Goal: Information Seeking & Learning: Learn about a topic

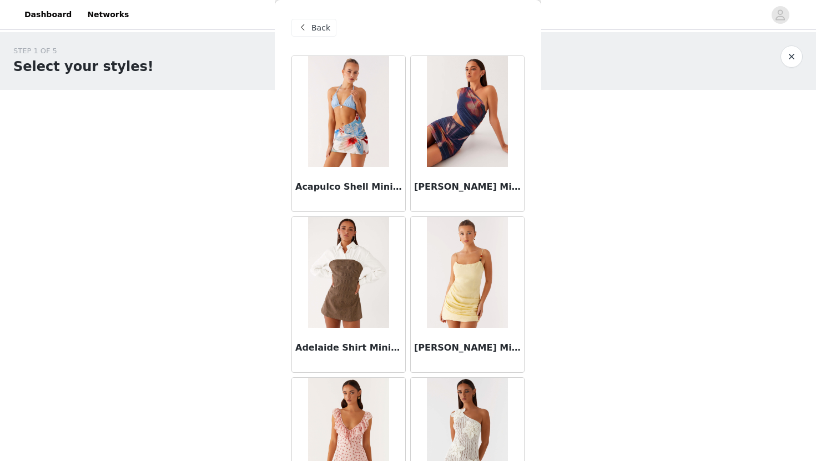
click at [308, 26] on span at bounding box center [302, 27] width 13 height 13
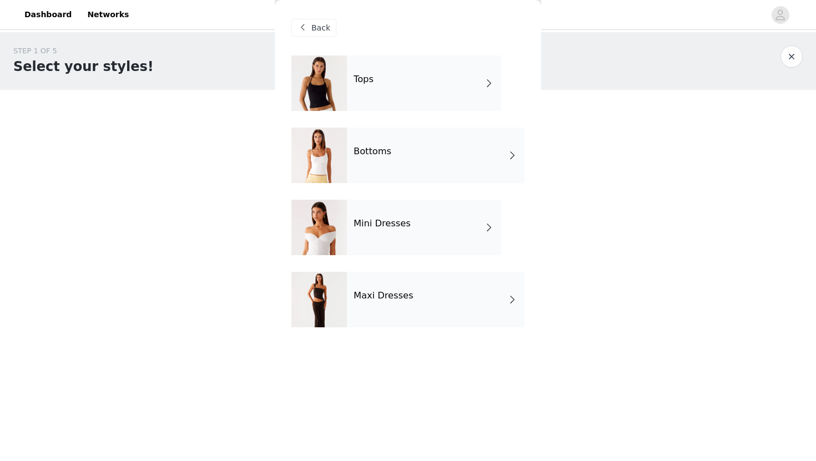
click at [402, 310] on div "Maxi Dresses" at bounding box center [436, 300] width 178 height 56
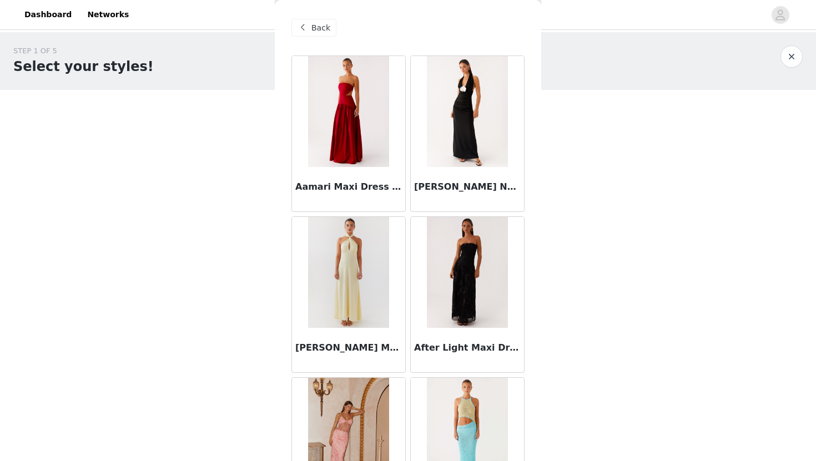
click at [302, 33] on span at bounding box center [302, 27] width 13 height 13
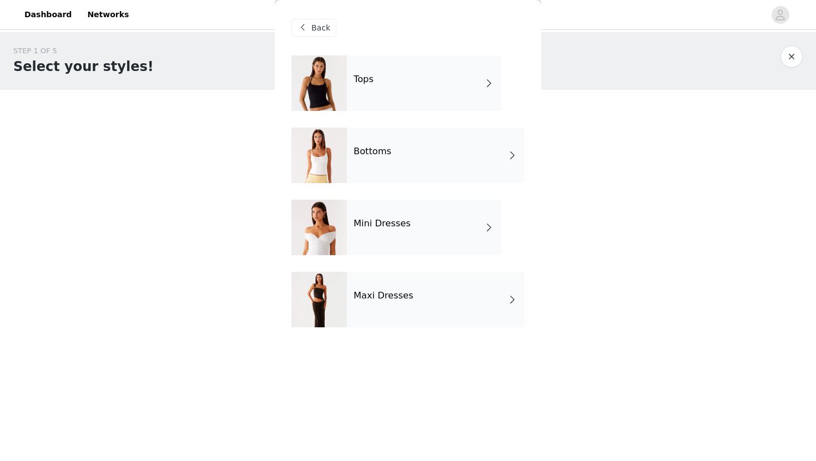
click at [333, 77] on div at bounding box center [319, 84] width 56 height 56
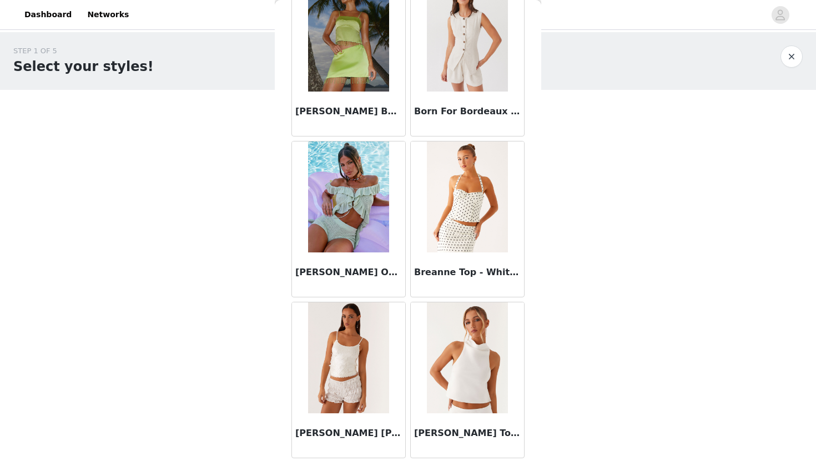
scroll to position [1237, 0]
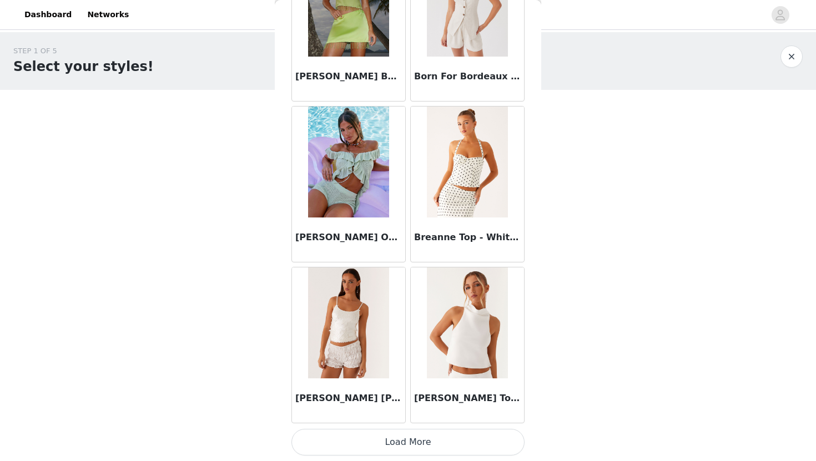
click at [395, 443] on button "Load More" at bounding box center [407, 442] width 233 height 27
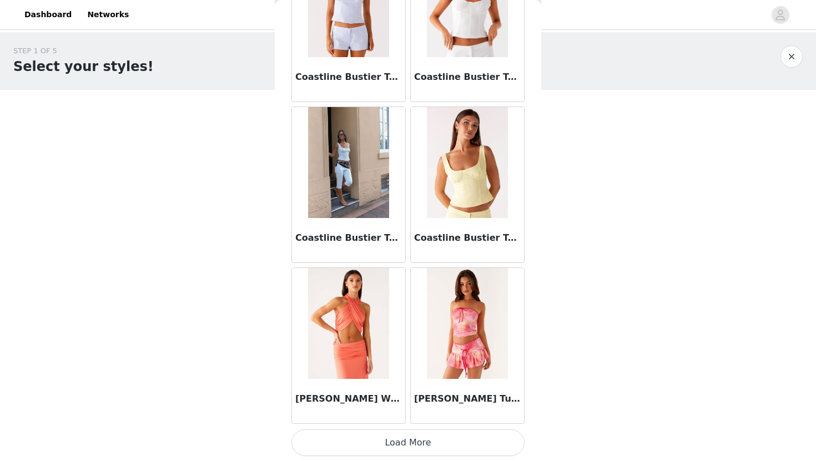
scroll to position [2847, 0]
click at [390, 436] on button "Load More" at bounding box center [407, 442] width 233 height 27
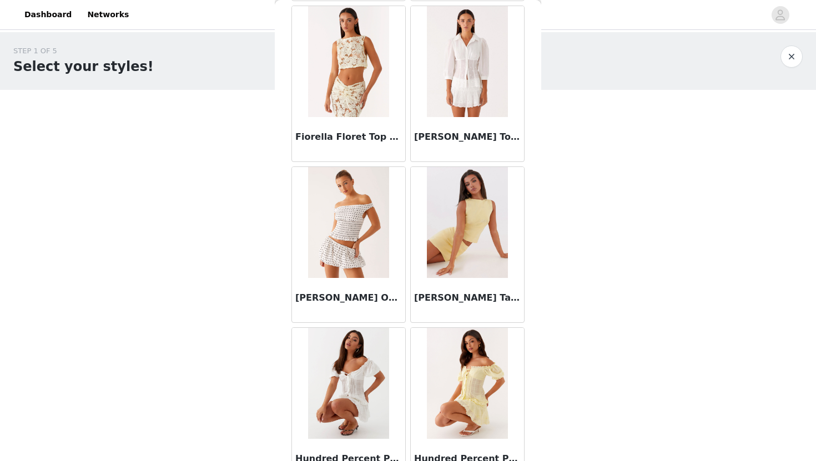
scroll to position [4457, 0]
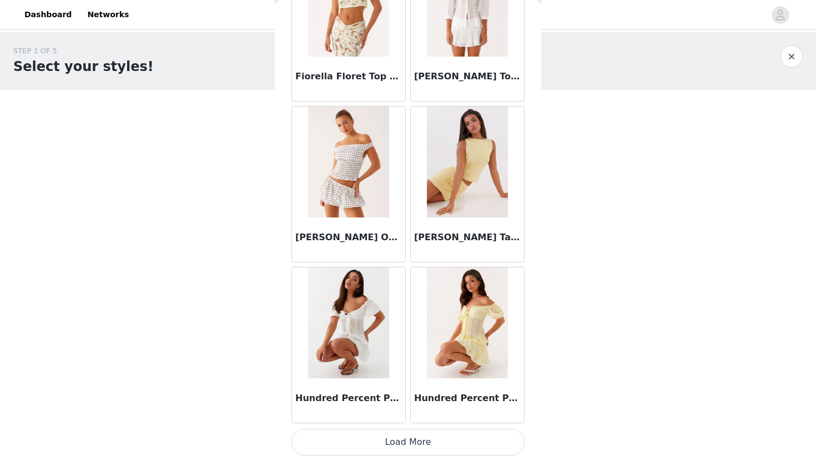
click at [399, 449] on button "Load More" at bounding box center [407, 442] width 233 height 27
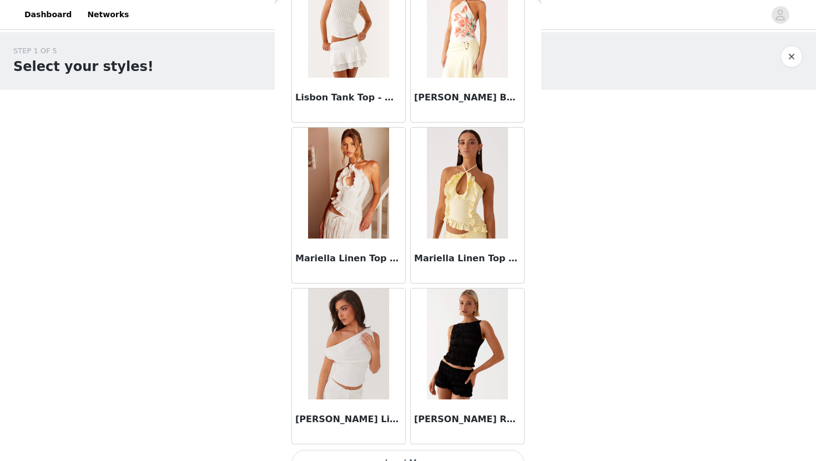
scroll to position [6068, 0]
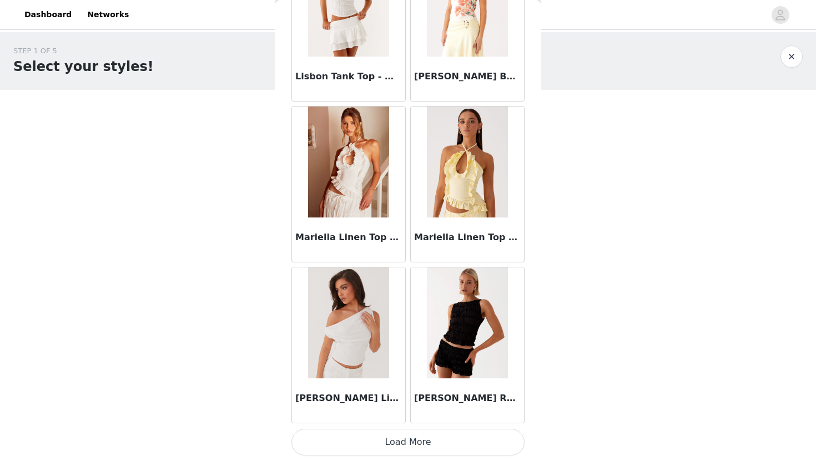
click at [410, 435] on button "Load More" at bounding box center [407, 442] width 233 height 27
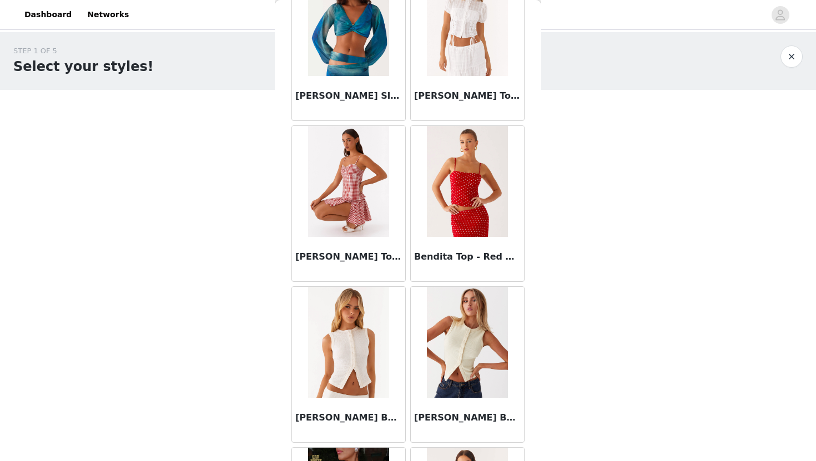
scroll to position [0, 0]
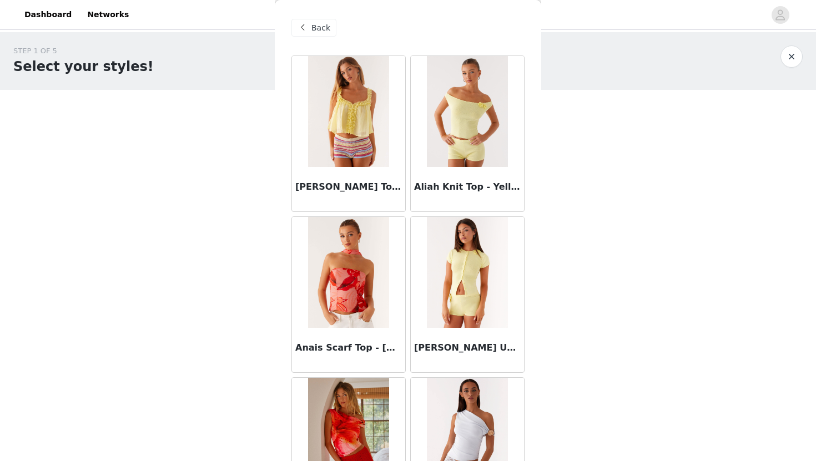
click at [313, 30] on span "Back" at bounding box center [320, 28] width 19 height 12
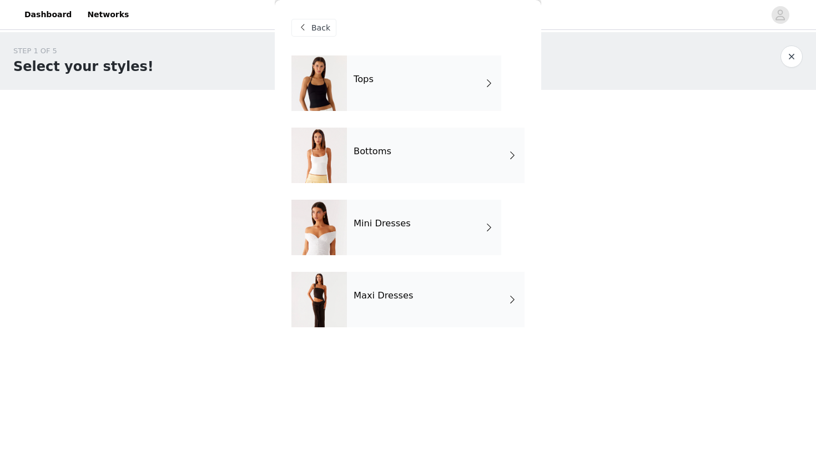
click at [369, 232] on div "Mini Dresses" at bounding box center [424, 228] width 154 height 56
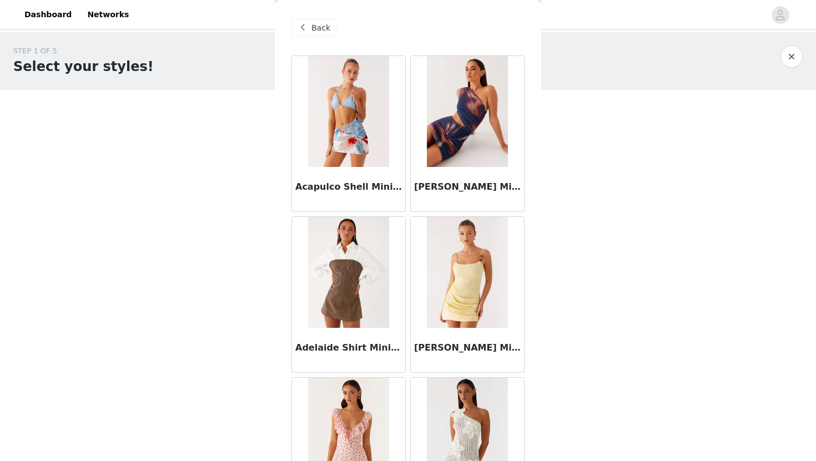
click at [319, 28] on span "Back" at bounding box center [320, 28] width 19 height 12
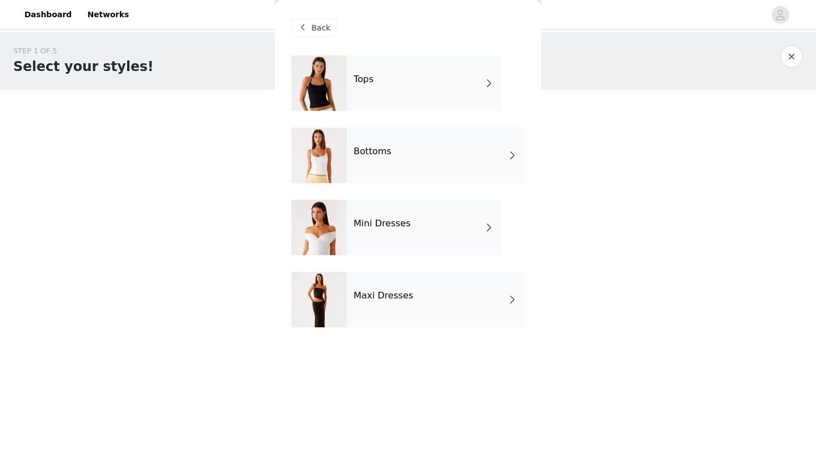
click at [361, 143] on div "Bottoms" at bounding box center [436, 156] width 178 height 56
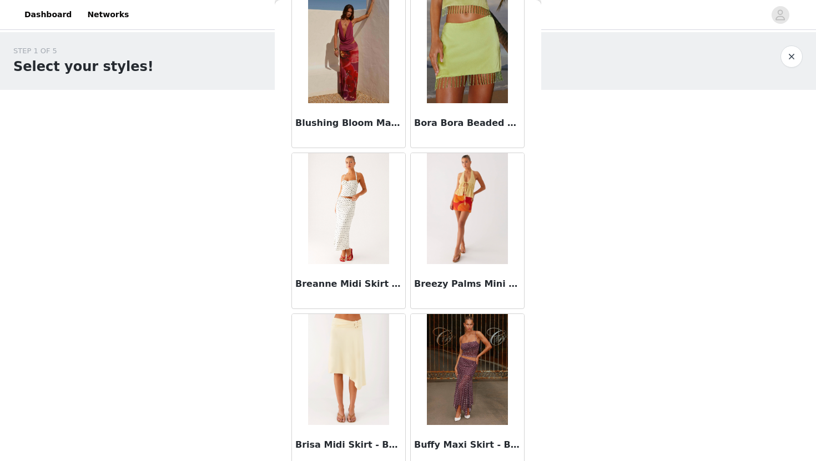
scroll to position [1075, 0]
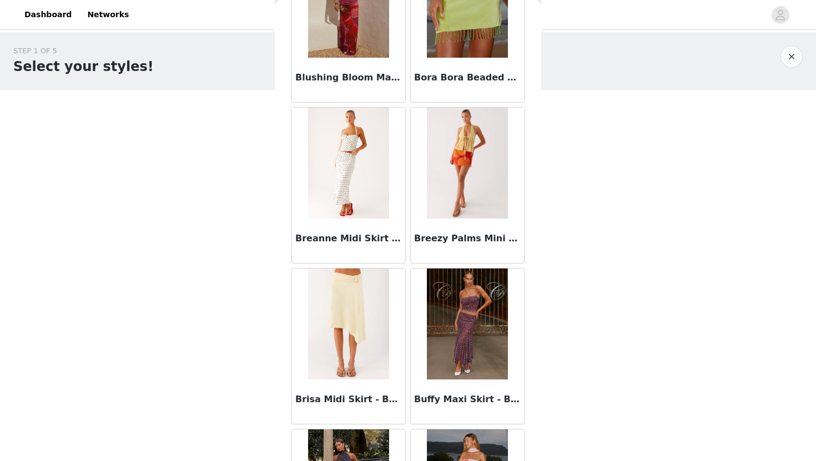
click at [473, 330] on img at bounding box center [467, 324] width 81 height 111
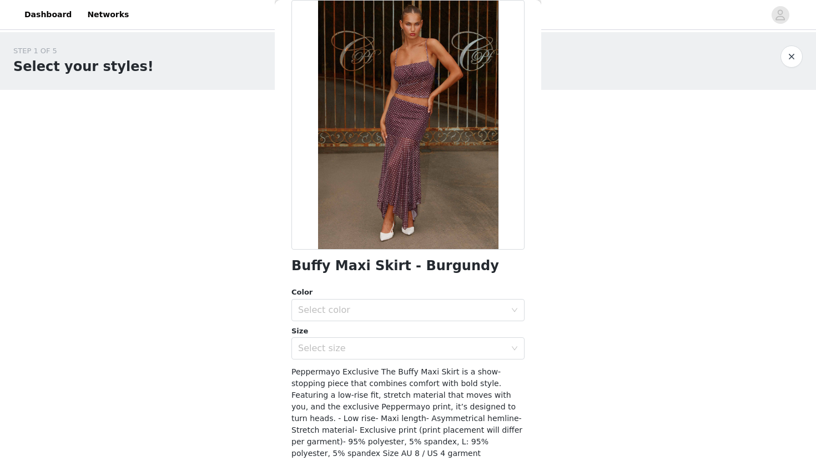
scroll to position [0, 0]
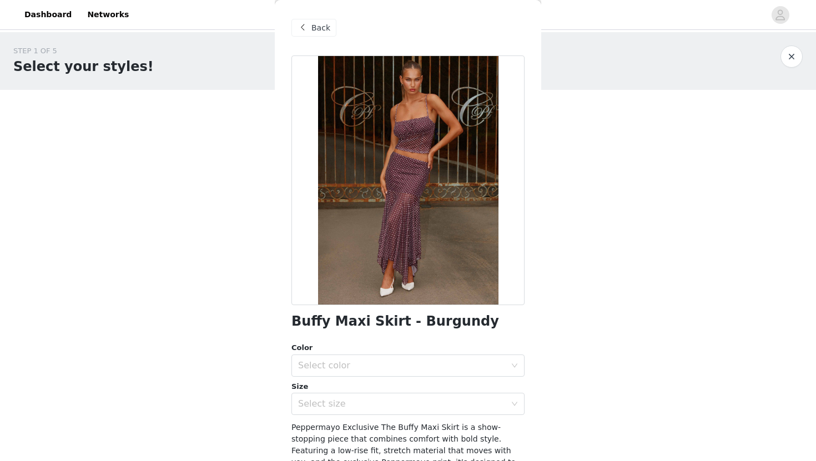
click at [313, 33] on span "Back" at bounding box center [320, 28] width 19 height 12
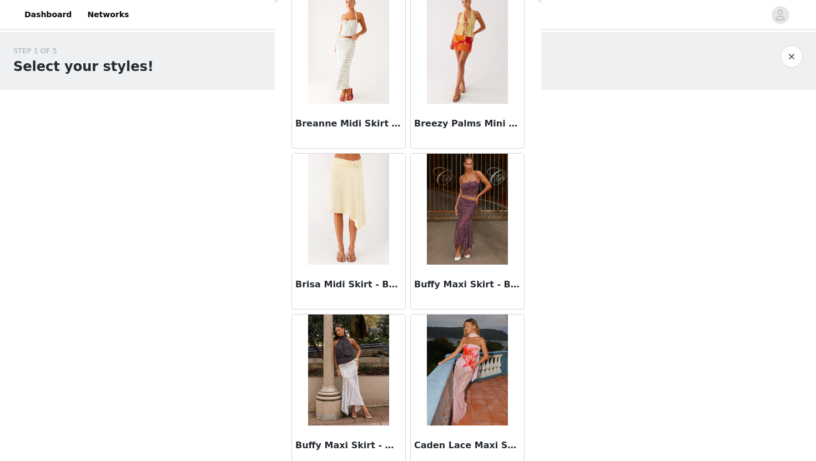
scroll to position [1237, 0]
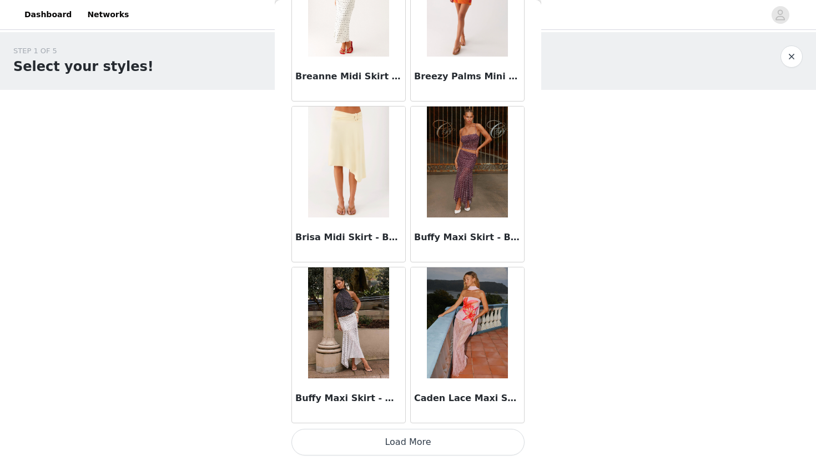
click at [420, 439] on button "Load More" at bounding box center [407, 442] width 233 height 27
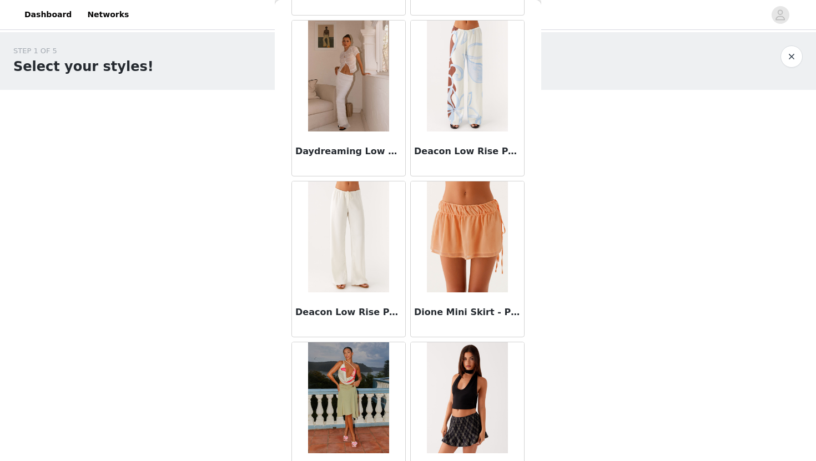
scroll to position [2847, 0]
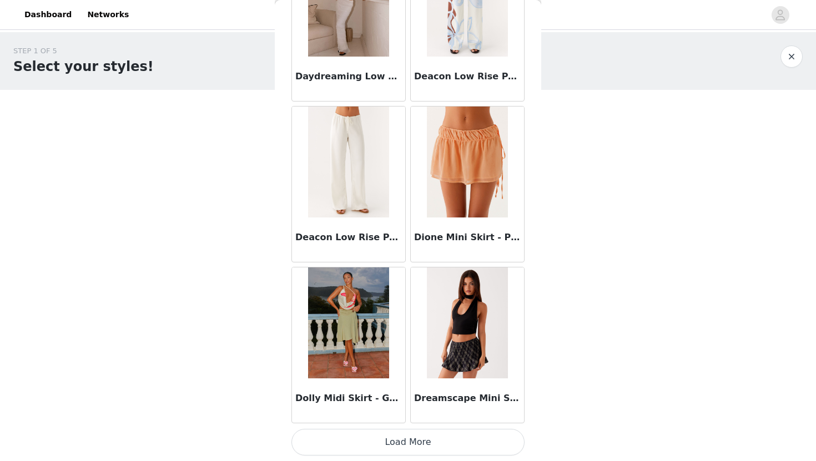
click at [398, 451] on button "Load More" at bounding box center [407, 442] width 233 height 27
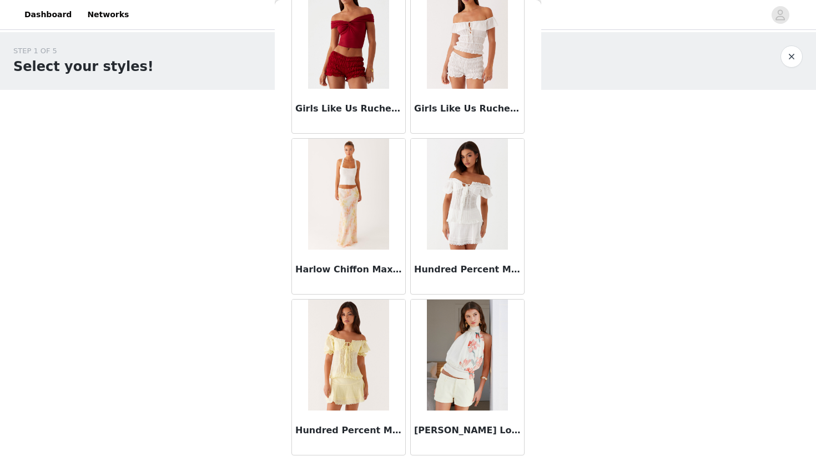
scroll to position [4457, 0]
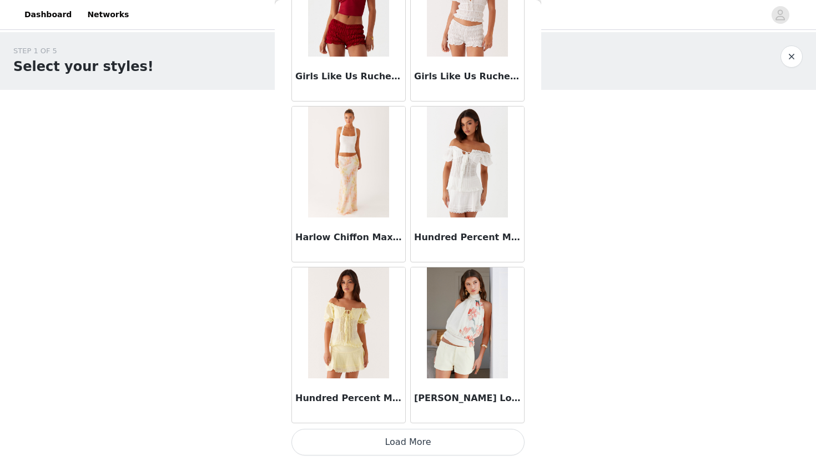
click at [396, 441] on button "Load More" at bounding box center [407, 442] width 233 height 27
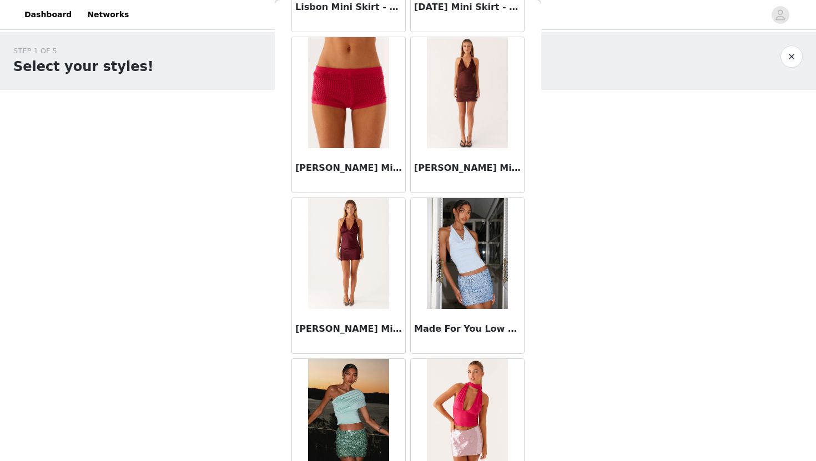
scroll to position [6068, 0]
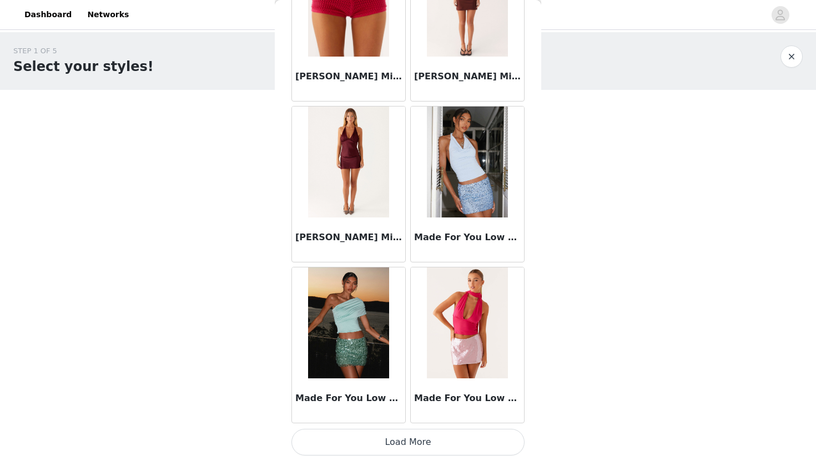
click at [407, 442] on button "Load More" at bounding box center [407, 442] width 233 height 27
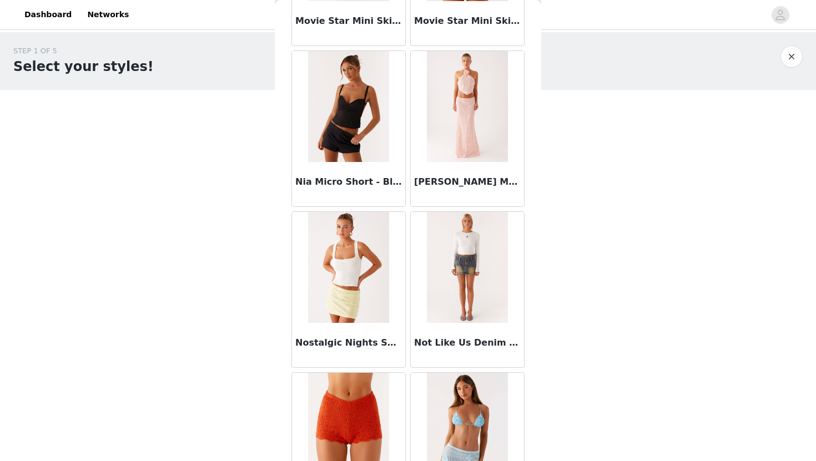
scroll to position [7678, 0]
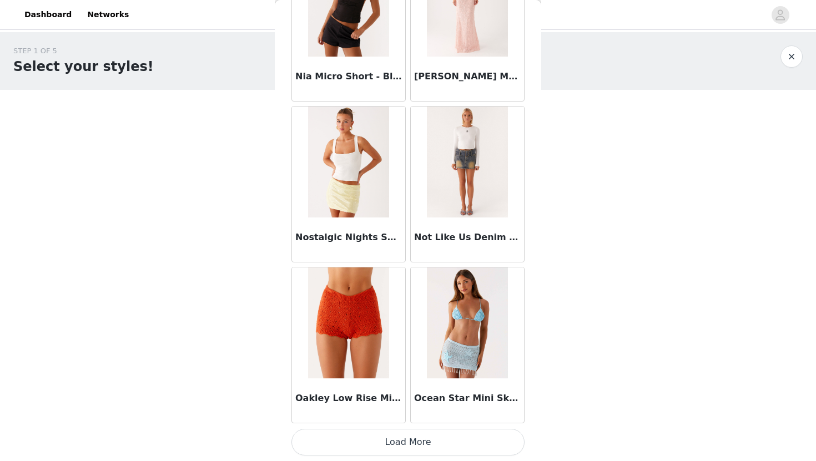
click at [369, 436] on button "Load More" at bounding box center [407, 442] width 233 height 27
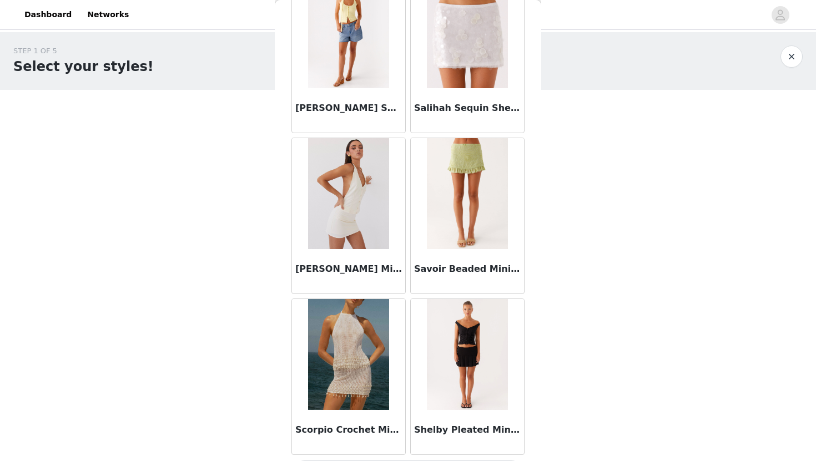
scroll to position [9288, 0]
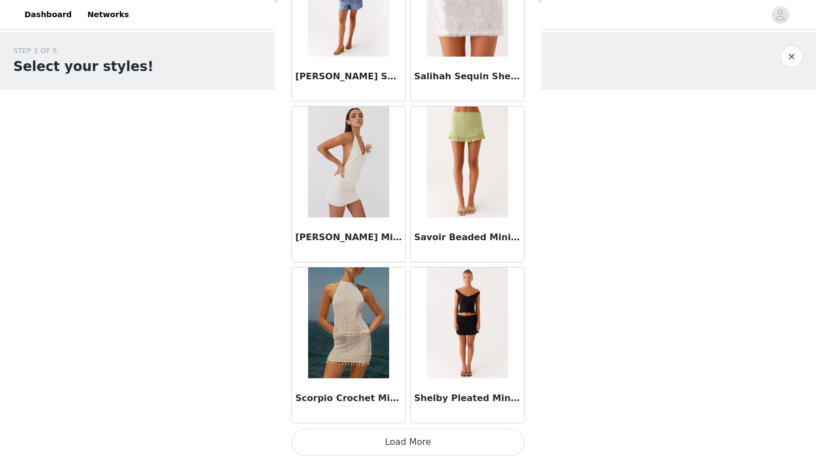
click at [371, 449] on button "Load More" at bounding box center [407, 442] width 233 height 27
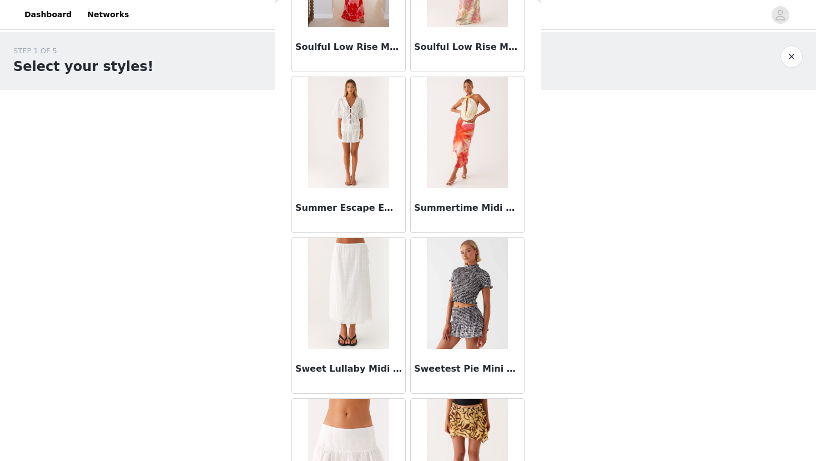
scroll to position [10126, 0]
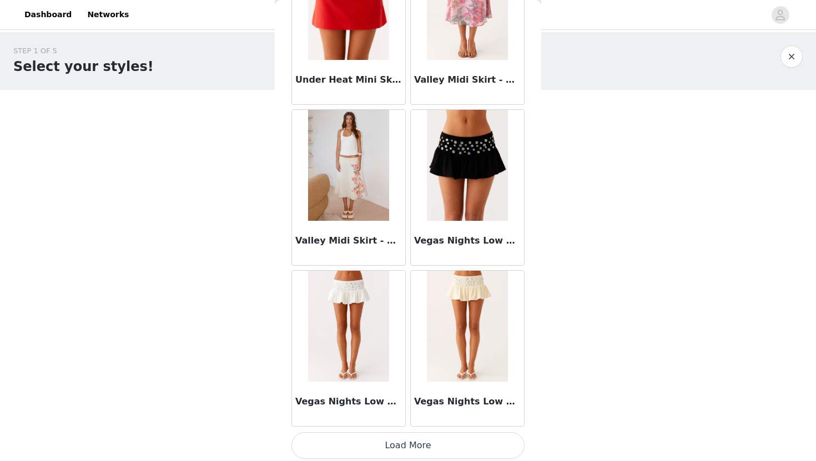
click at [397, 452] on button "Load More" at bounding box center [407, 445] width 233 height 27
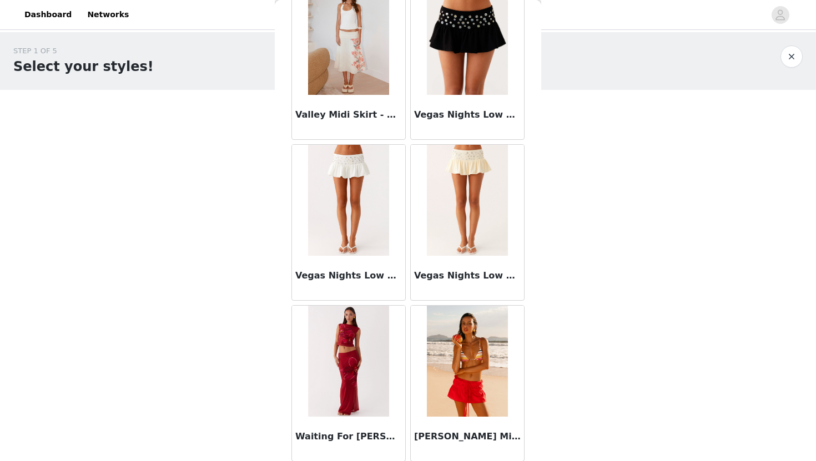
scroll to position [11023, 0]
